Goal: Task Accomplishment & Management: Manage account settings

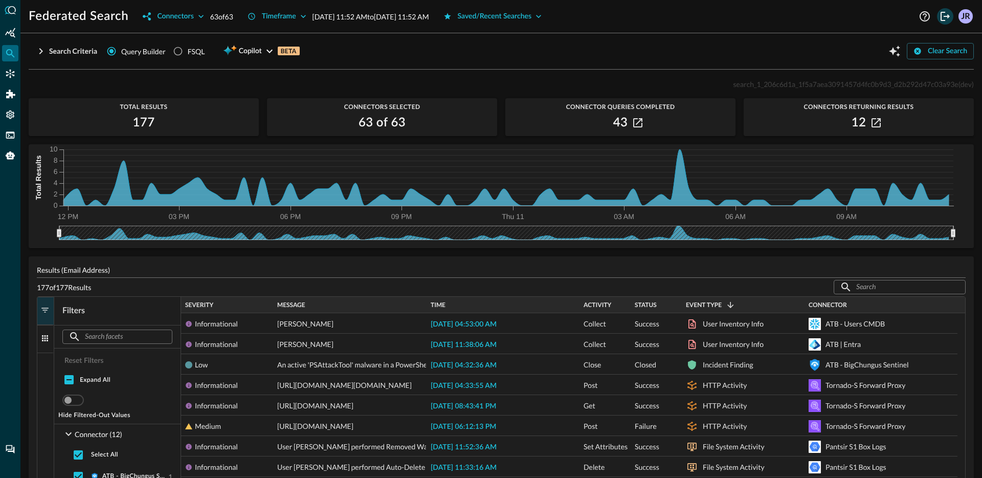
click at [946, 19] on icon "Logout" at bounding box center [945, 16] width 12 height 12
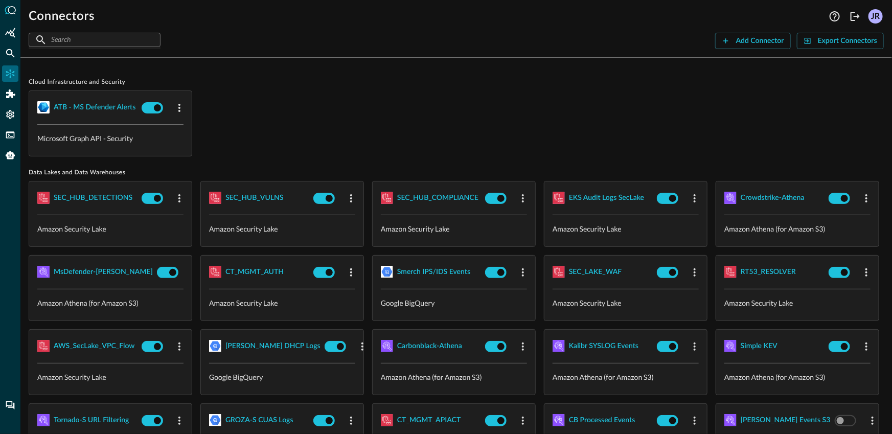
click at [431, 126] on div "ATB - MS Defender Alerts Microsoft Graph API - Security" at bounding box center [456, 123] width 855 height 66
click at [852, 15] on icon "Logout" at bounding box center [855, 16] width 12 height 12
